Goal: Transaction & Acquisition: Purchase product/service

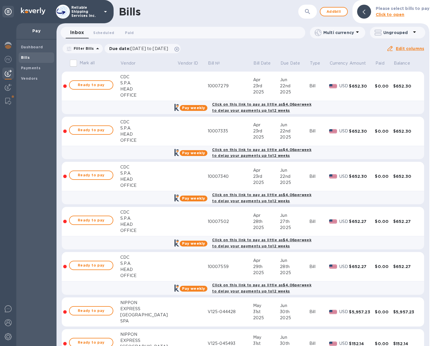
click at [302, 12] on div "​" at bounding box center [307, 12] width 19 height 14
click at [306, 12] on icon "button" at bounding box center [307, 11] width 7 height 7
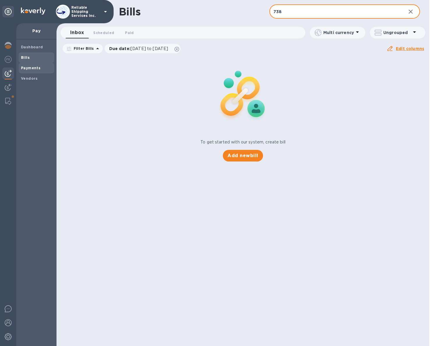
type input "738"
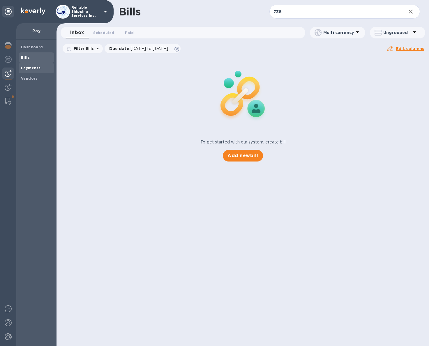
click at [44, 71] on div "Payments" at bounding box center [37, 68] width 36 height 10
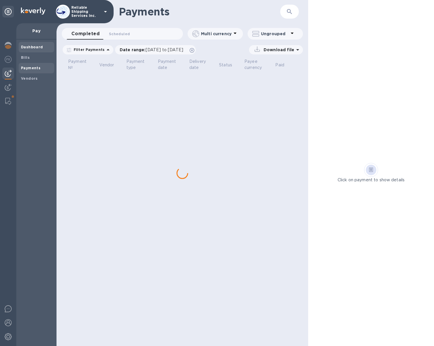
click at [41, 47] on span "Dashboard" at bounding box center [36, 47] width 31 height 6
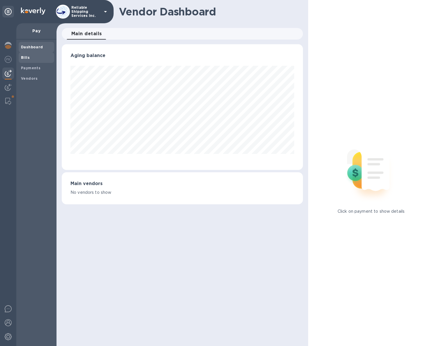
scroll to position [126, 241]
click at [25, 57] on b "Bills" at bounding box center [25, 57] width 9 height 4
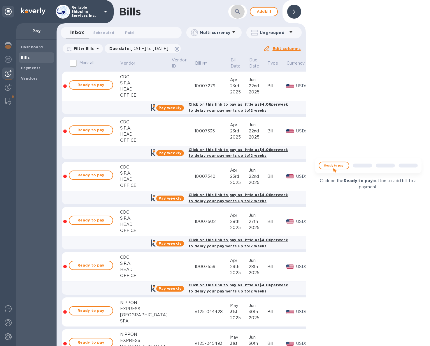
click at [242, 14] on button "button" at bounding box center [237, 12] width 14 height 14
type input "738"
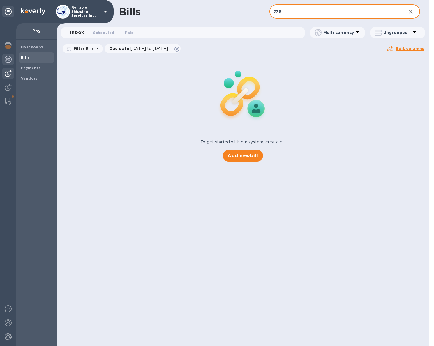
click at [8, 62] on img at bounding box center [8, 59] width 7 height 7
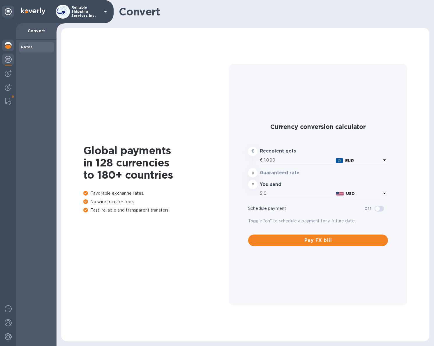
type input "1,173.25"
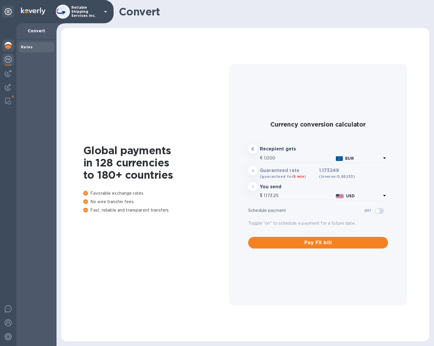
click at [7, 47] on img at bounding box center [8, 45] width 7 height 7
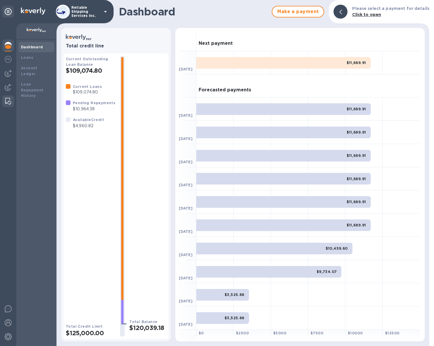
click at [9, 102] on img at bounding box center [8, 101] width 6 height 7
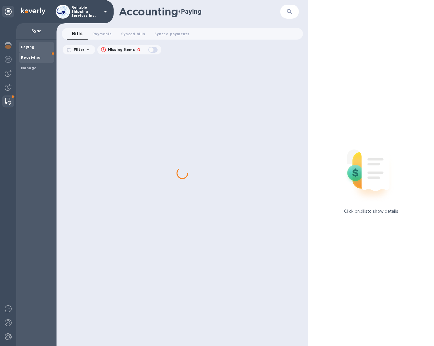
click at [41, 59] on span "Receiving" at bounding box center [36, 58] width 31 height 6
click at [43, 49] on span "Paying" at bounding box center [36, 47] width 31 height 6
click at [158, 36] on span "Synced payments 0" at bounding box center [171, 34] width 35 height 6
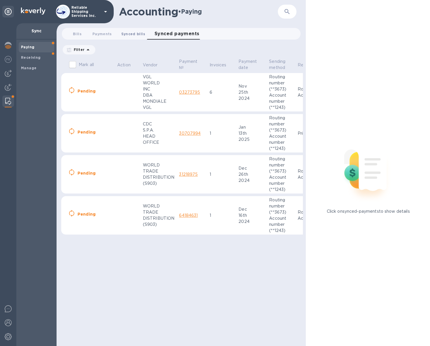
click at [129, 38] on button "Synced bills 0" at bounding box center [133, 34] width 33 height 12
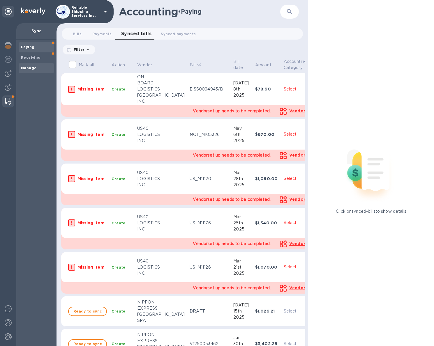
click at [34, 70] on b "Manage" at bounding box center [28, 68] width 15 height 4
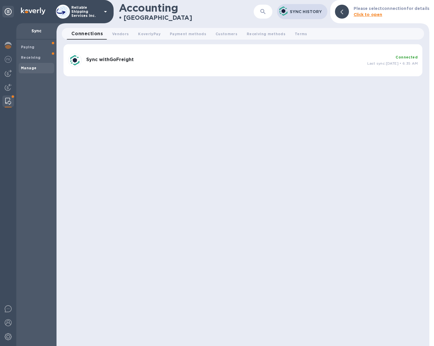
click at [320, 62] on h3 "Sync with GoFreight" at bounding box center [224, 60] width 276 height 6
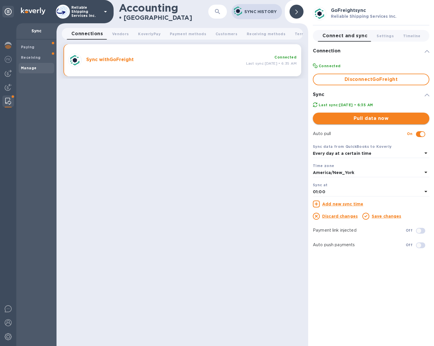
click at [386, 118] on span "Pull data now" at bounding box center [371, 118] width 107 height 7
click at [10, 74] on img at bounding box center [8, 73] width 7 height 7
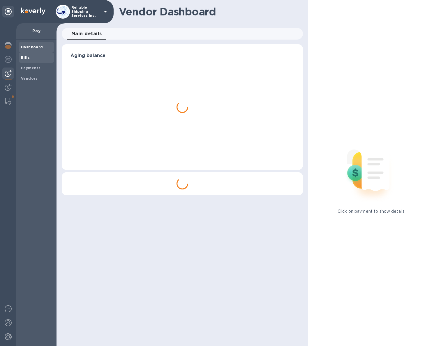
click at [34, 55] on span "Bills" at bounding box center [36, 58] width 31 height 6
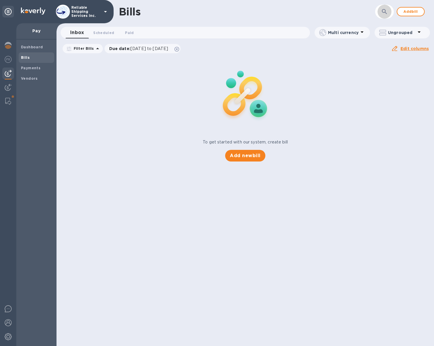
click at [389, 12] on div "Bills ​ Add bill" at bounding box center [246, 11] width 378 height 23
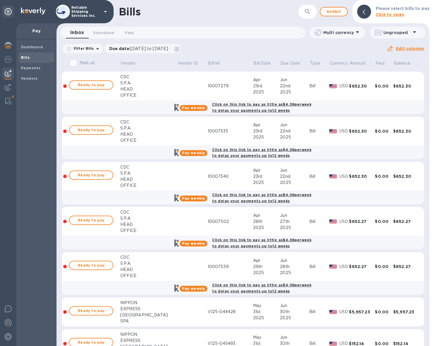
click at [314, 7] on div "​" at bounding box center [307, 12] width 19 height 14
click at [310, 10] on icon "button" at bounding box center [307, 11] width 5 height 5
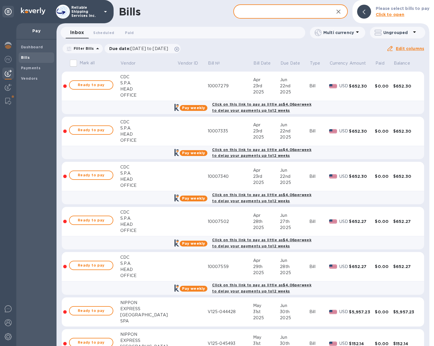
type input "738"
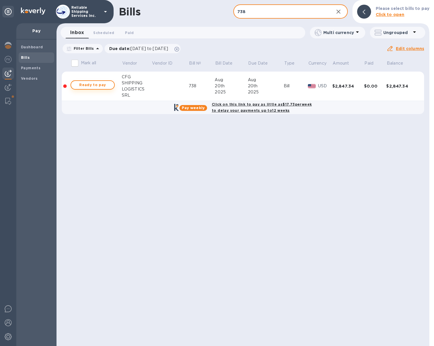
click at [102, 85] on span "Ready to pay" at bounding box center [93, 85] width 34 height 7
checkbox input "true"
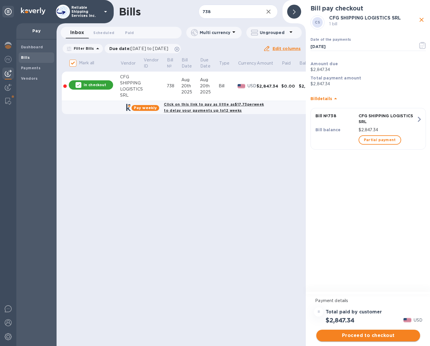
click at [384, 336] on span "Proceed to checkout" at bounding box center [368, 335] width 94 height 7
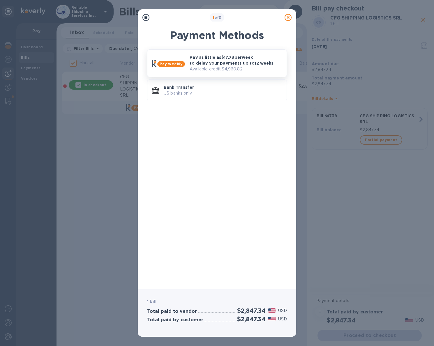
click at [235, 60] on p "Pay as little as $17.73 per week to delay your payments up to 12 weeks" at bounding box center [236, 60] width 92 height 12
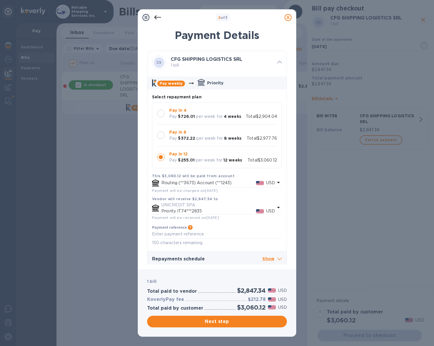
click at [200, 135] on p "per week for" at bounding box center [209, 138] width 27 height 6
click at [250, 325] on span "Next step" at bounding box center [217, 321] width 131 height 7
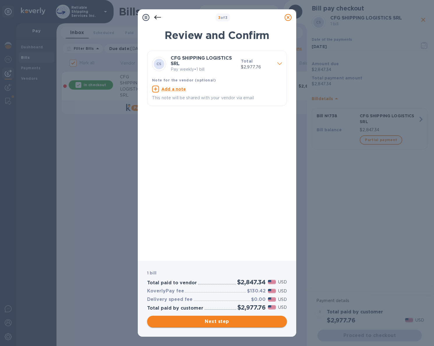
click at [248, 325] on button "Next step" at bounding box center [217, 322] width 140 height 12
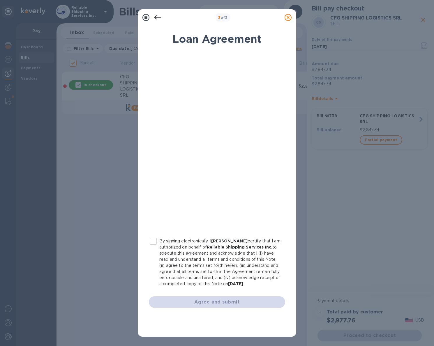
click at [156, 239] on input "By signing electronically, I James Dilio certify that I am authorized on behalf…" at bounding box center [153, 241] width 12 height 12
checkbox input "true"
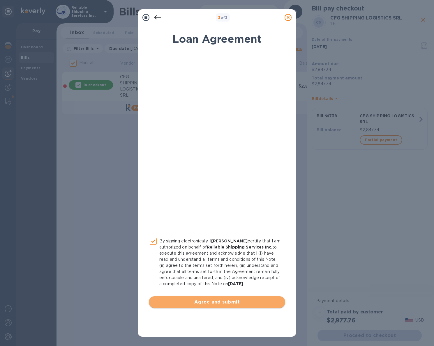
click at [209, 303] on span "Agree and submit" at bounding box center [217, 302] width 127 height 7
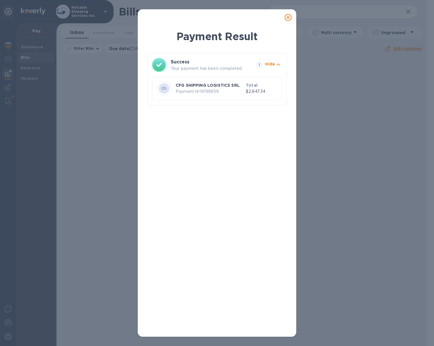
click at [289, 20] on icon at bounding box center [288, 17] width 7 height 7
